Goal: Obtain resource: Download file/media

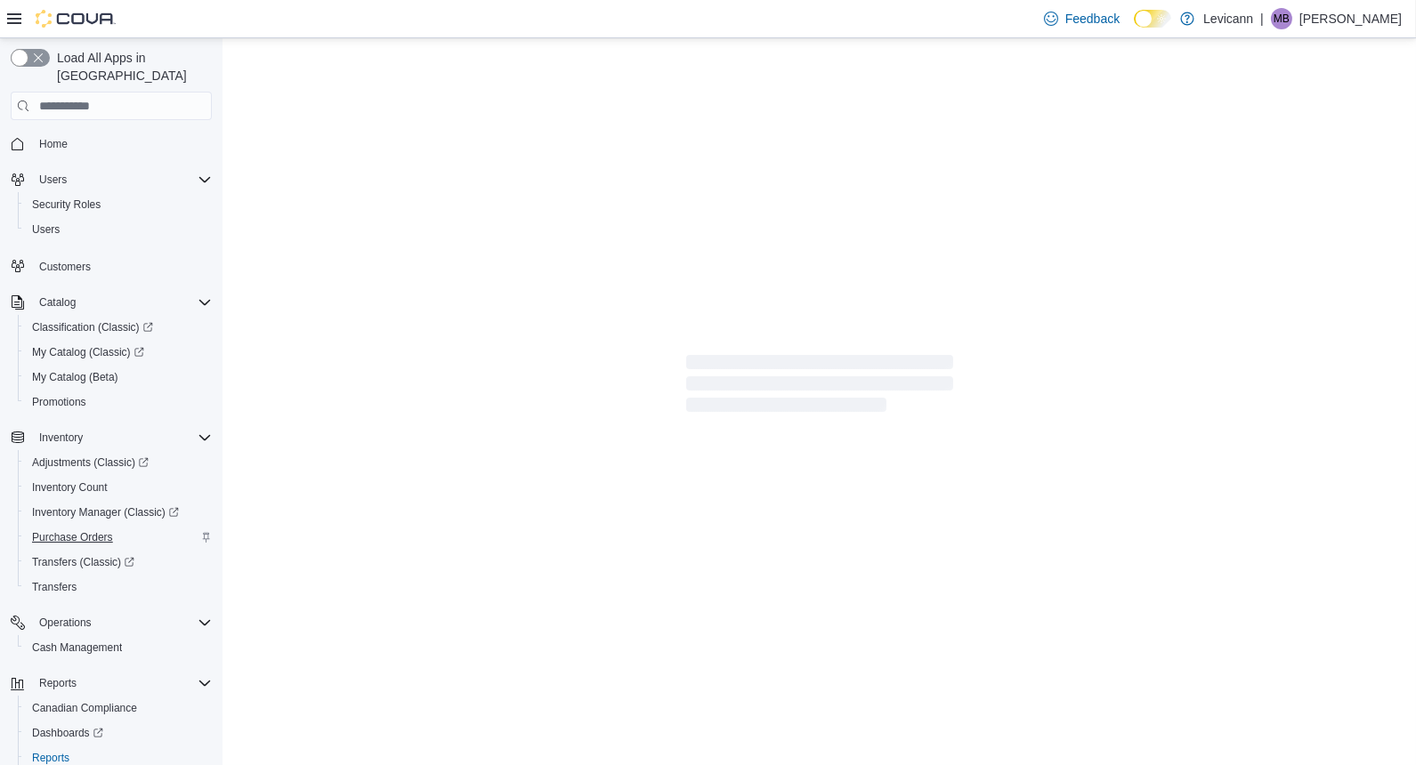
scroll to position [72, 0]
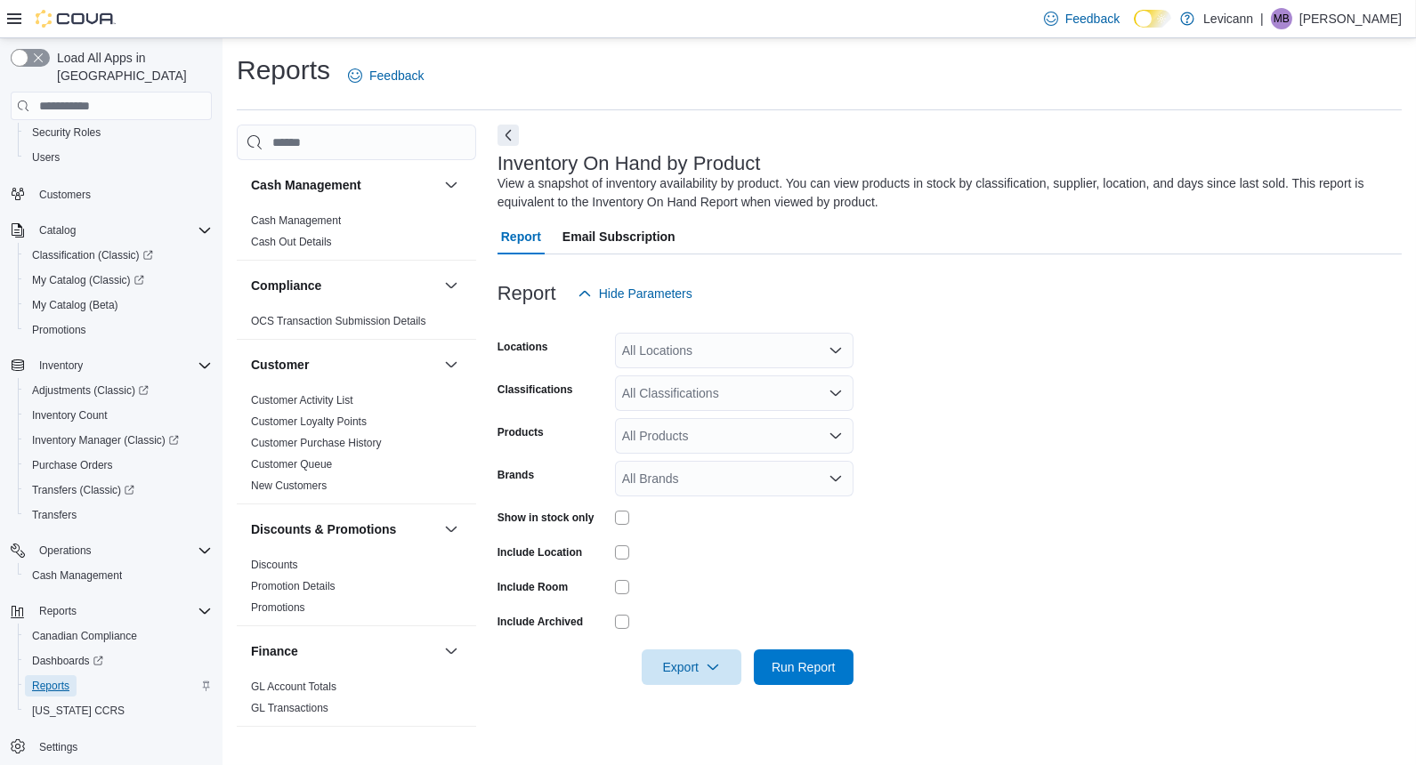
click at [45, 679] on span "Reports" at bounding box center [50, 686] width 37 height 14
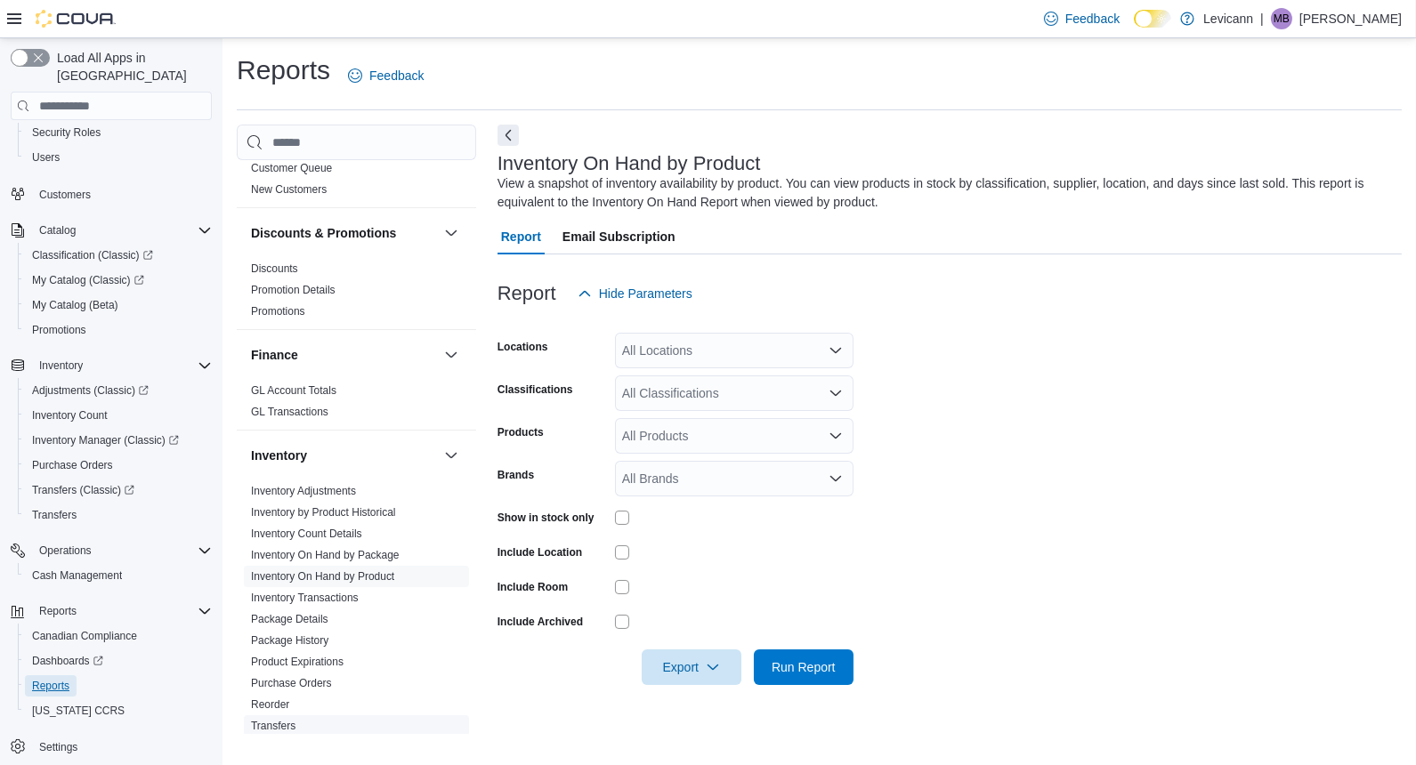
scroll to position [494, 0]
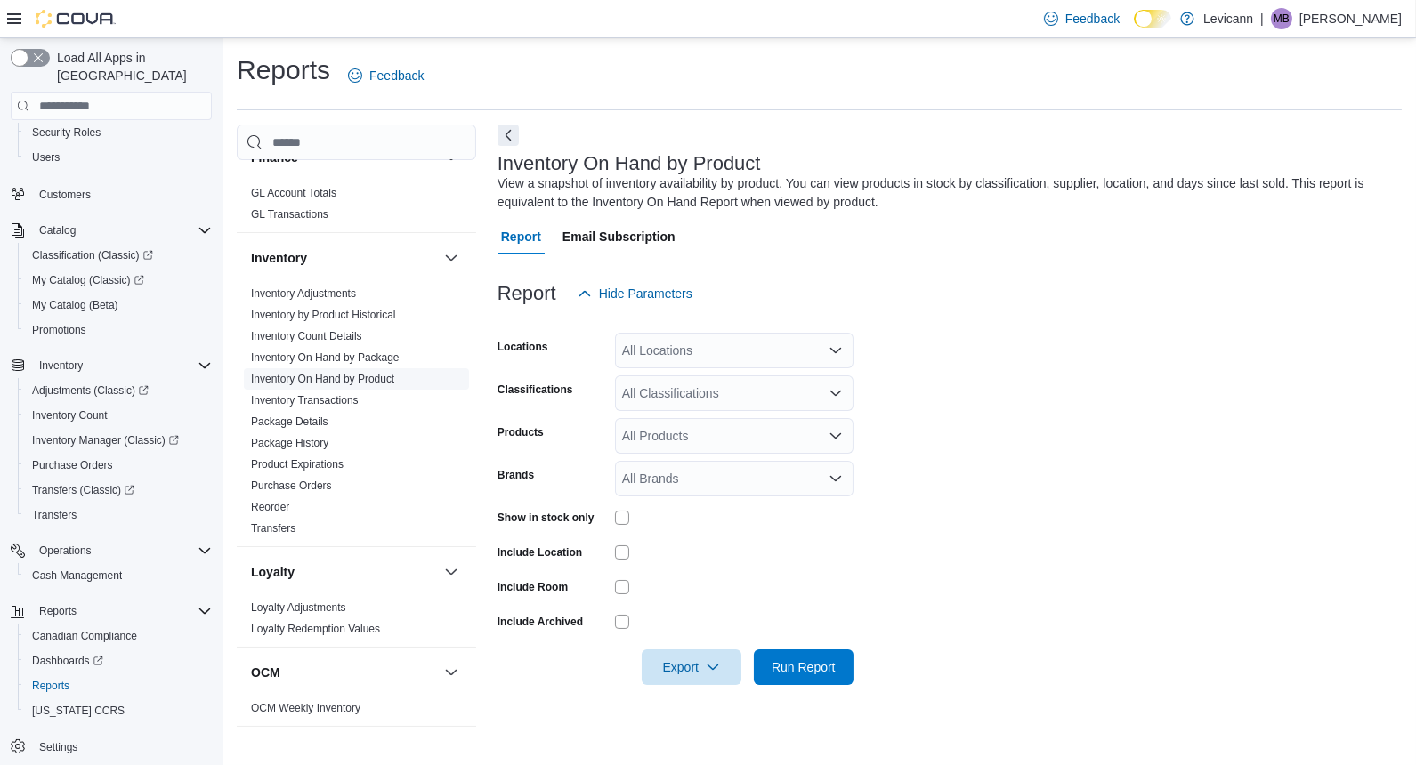
click at [322, 379] on link "Inventory On Hand by Product" at bounding box center [322, 379] width 143 height 12
click at [629, 521] on div at bounding box center [734, 518] width 239 height 14
click at [630, 520] on div at bounding box center [734, 518] width 239 height 14
click at [741, 359] on div "All Locations" at bounding box center [734, 351] width 239 height 36
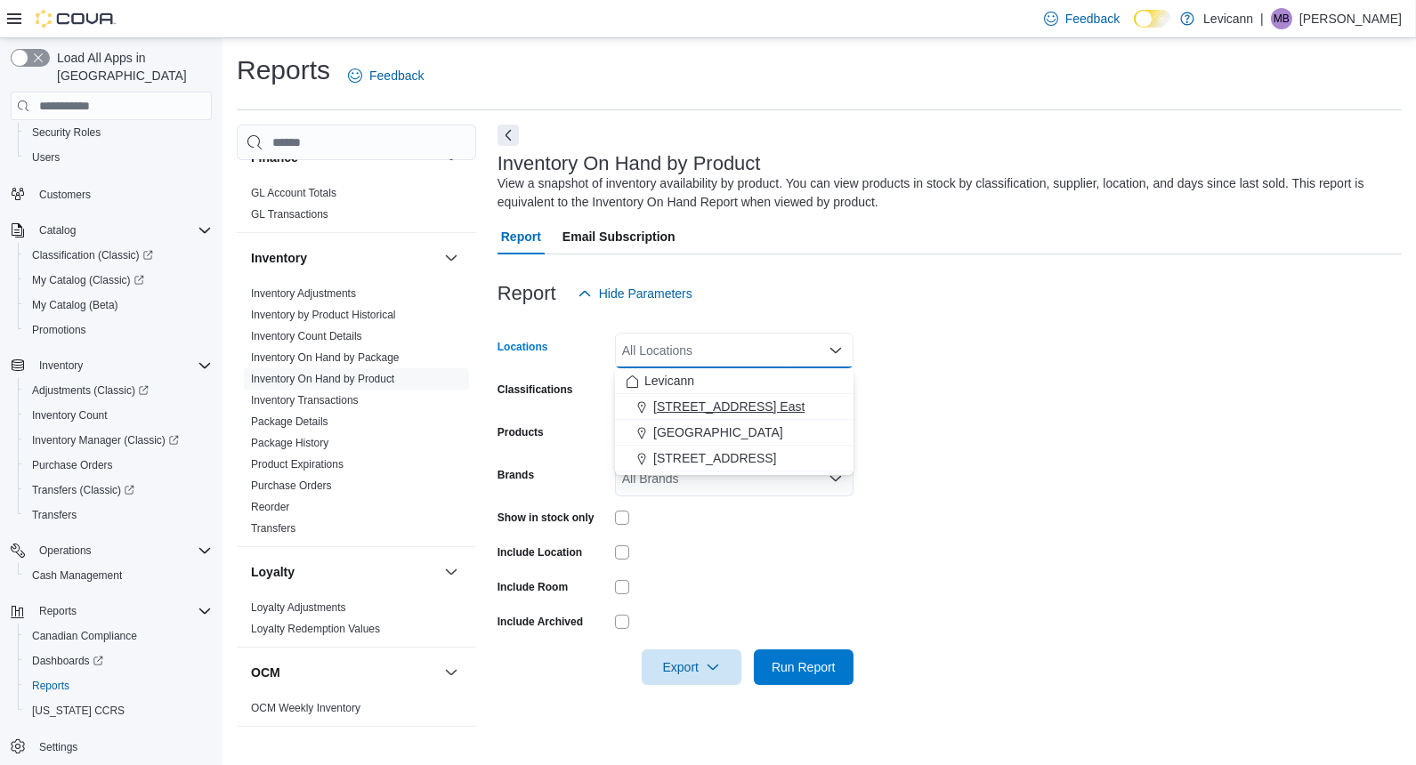
click at [737, 405] on span "[STREET_ADDRESS] East" at bounding box center [728, 407] width 151 height 18
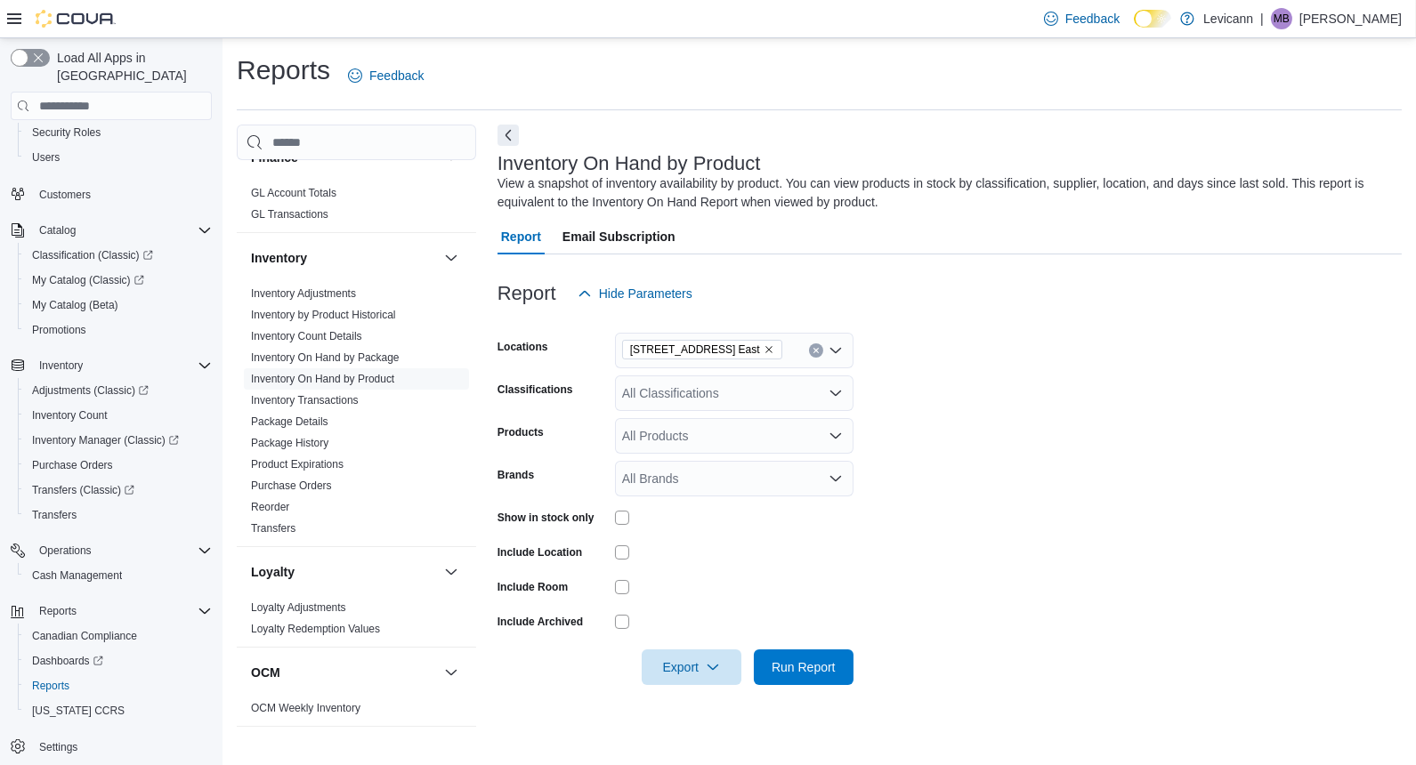
click at [1034, 438] on form "Locations [STREET_ADDRESS] East Classifications All Classifications Products Al…" at bounding box center [949, 498] width 904 height 374
click at [704, 663] on span "Export" at bounding box center [691, 667] width 78 height 36
click at [704, 562] on span "Export to Excel" at bounding box center [694, 560] width 80 height 14
click at [817, 345] on button "Clear input" at bounding box center [816, 351] width 14 height 14
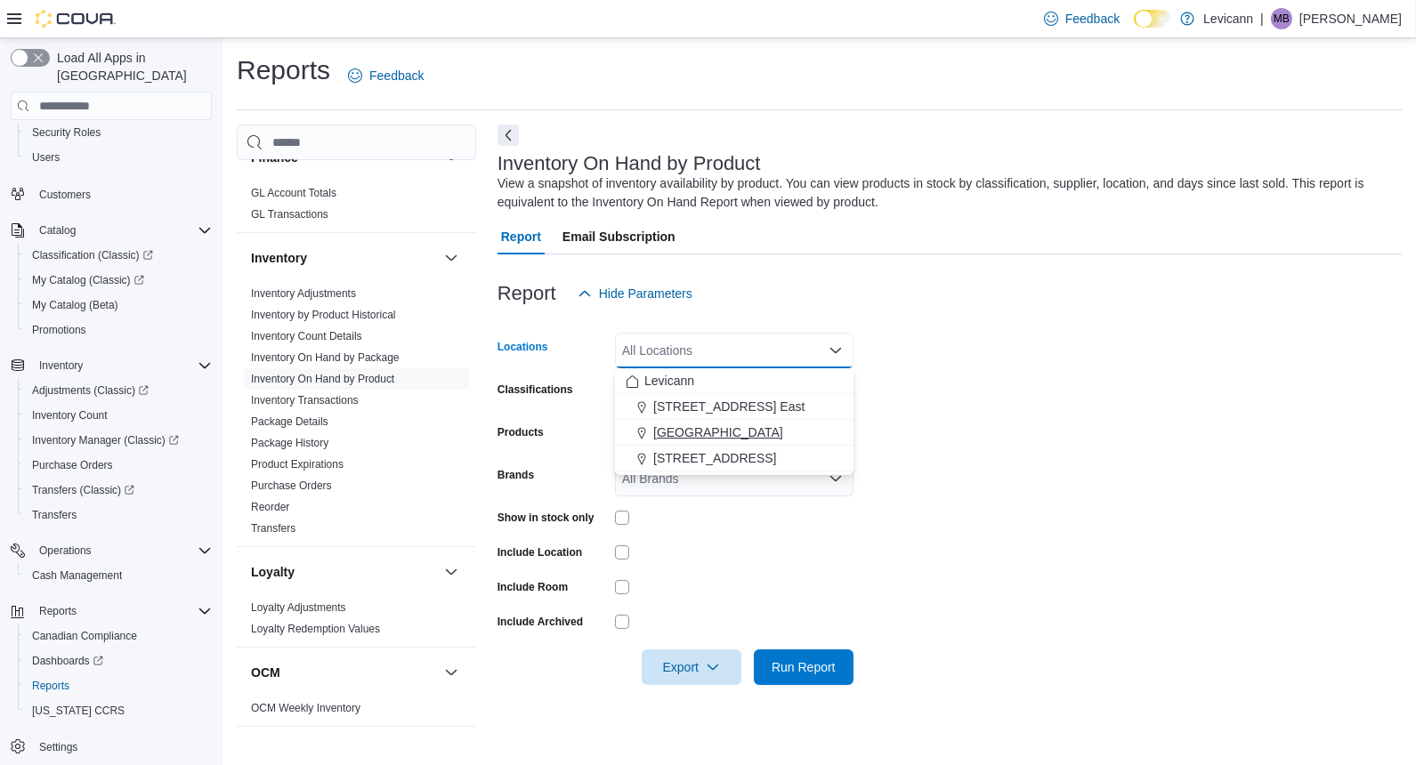
click at [755, 430] on span "[GEOGRAPHIC_DATA]" at bounding box center [718, 433] width 130 height 18
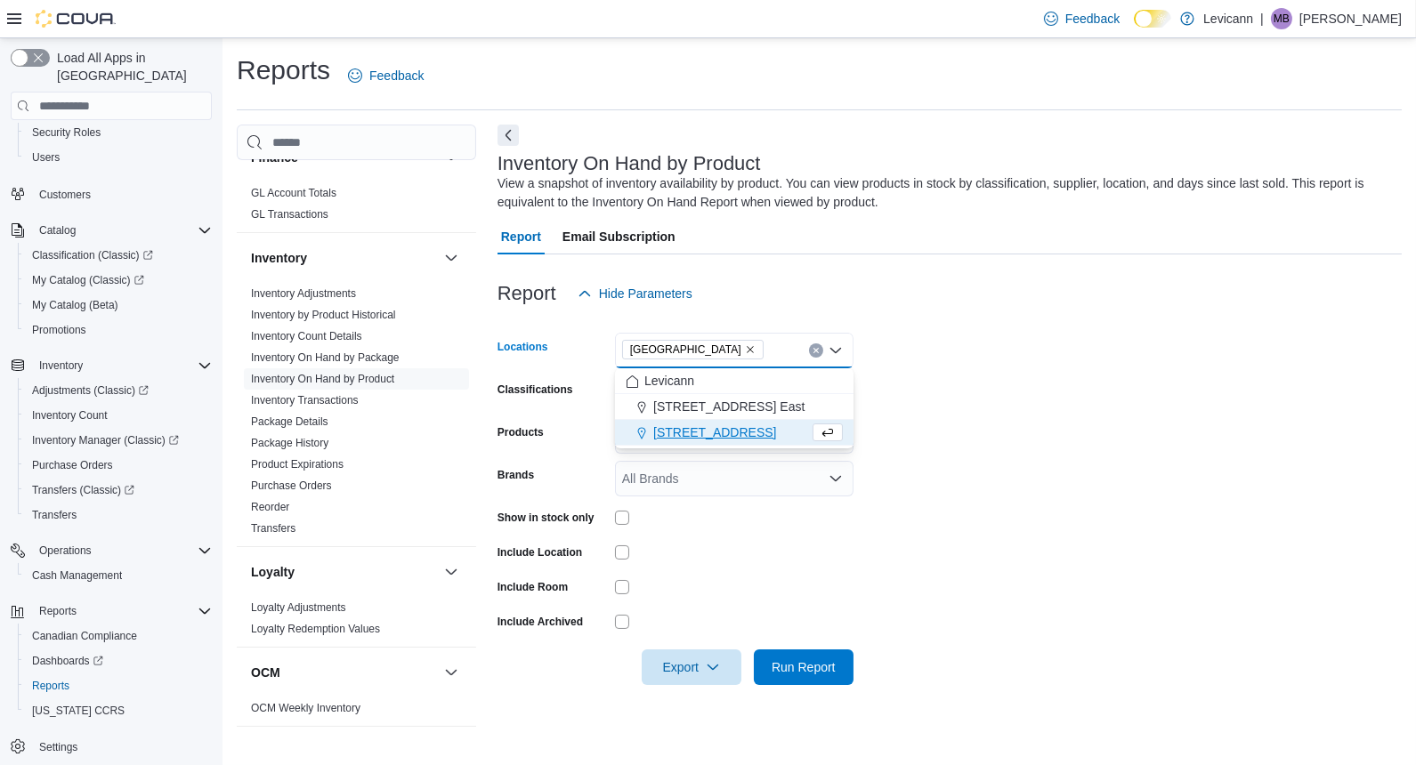
click at [1019, 446] on form "Locations [STREET_ADDRESS] Selected. [STREET_ADDRESS]. Press Backspace to delet…" at bounding box center [949, 498] width 904 height 374
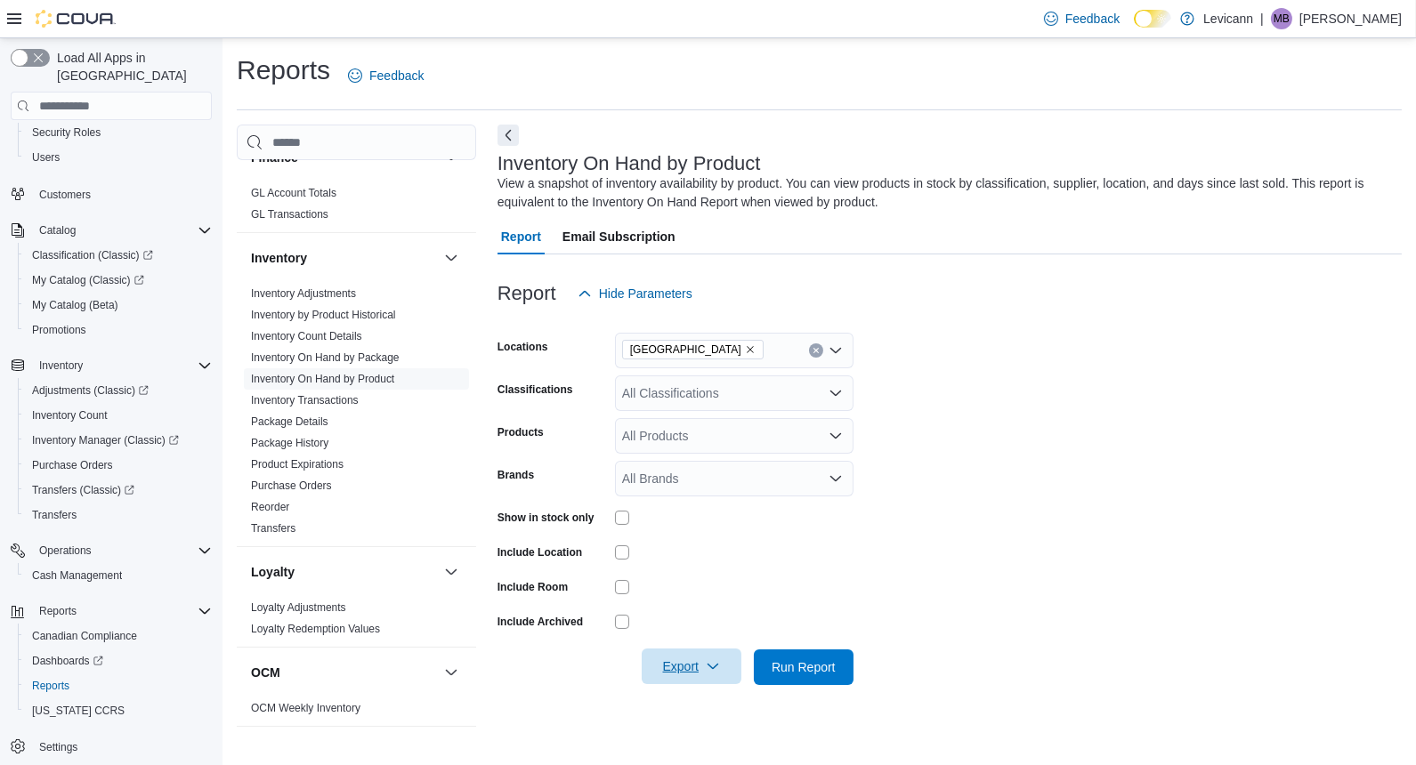
click at [719, 670] on icon "button" at bounding box center [713, 666] width 14 height 14
click at [712, 570] on button "Export to Excel" at bounding box center [693, 560] width 101 height 36
